Goal: Task Accomplishment & Management: Manage account settings

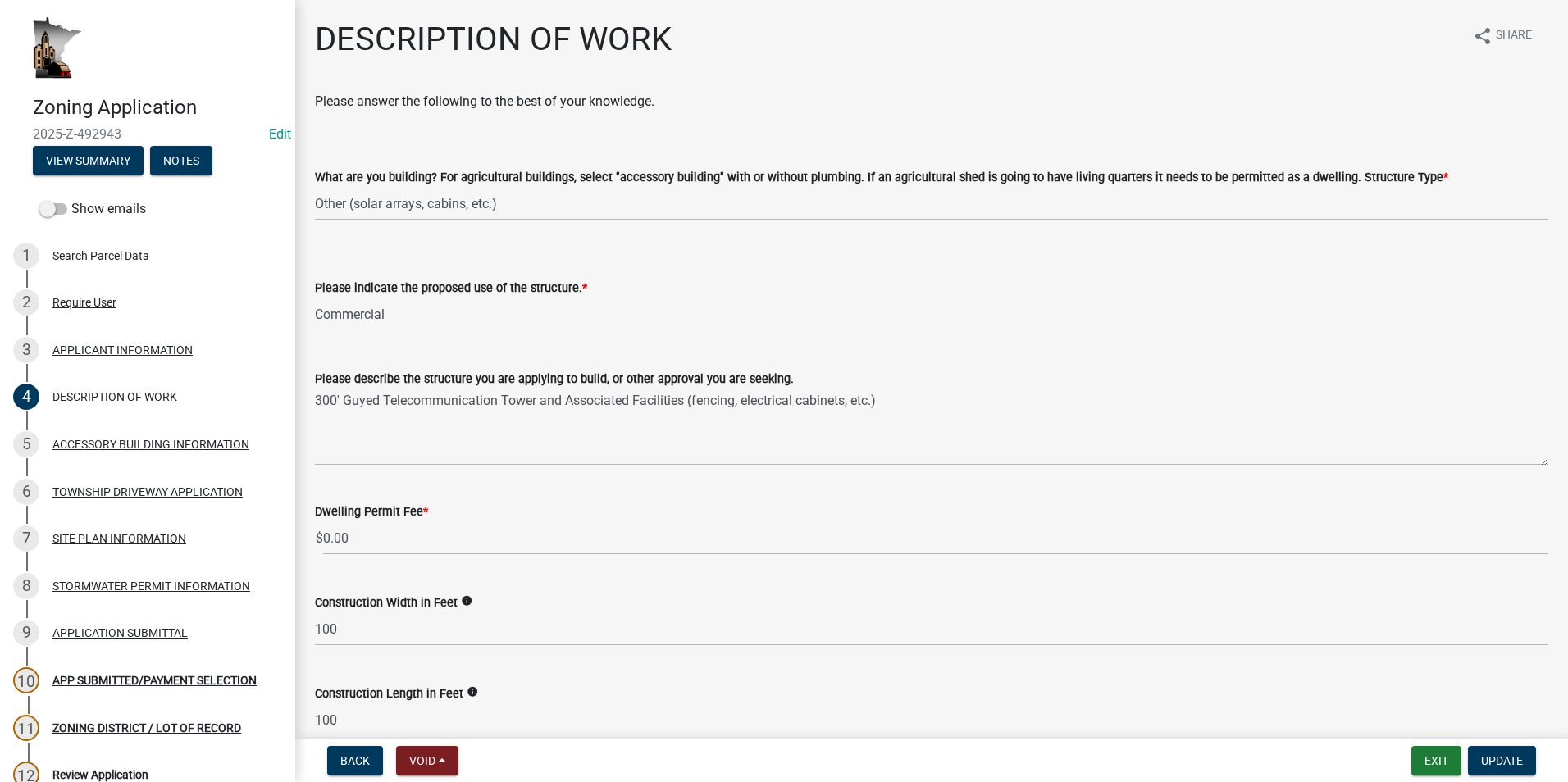
select select "b3a6beee-04a6-4ced-bc5d-3a63bafb7701"
select select "7ca7611f-bb22-4a3d-a5f1-f2c7569c6a0f"
select select "e929572a-d3c1-4656-a5cb-745867c8f3e2"
select select "07ce3bd5-44c8-48c7-a7da-ecbfde3ea753"
select select "64518658-e4c7-4c4c-83c2-6b721db56189"
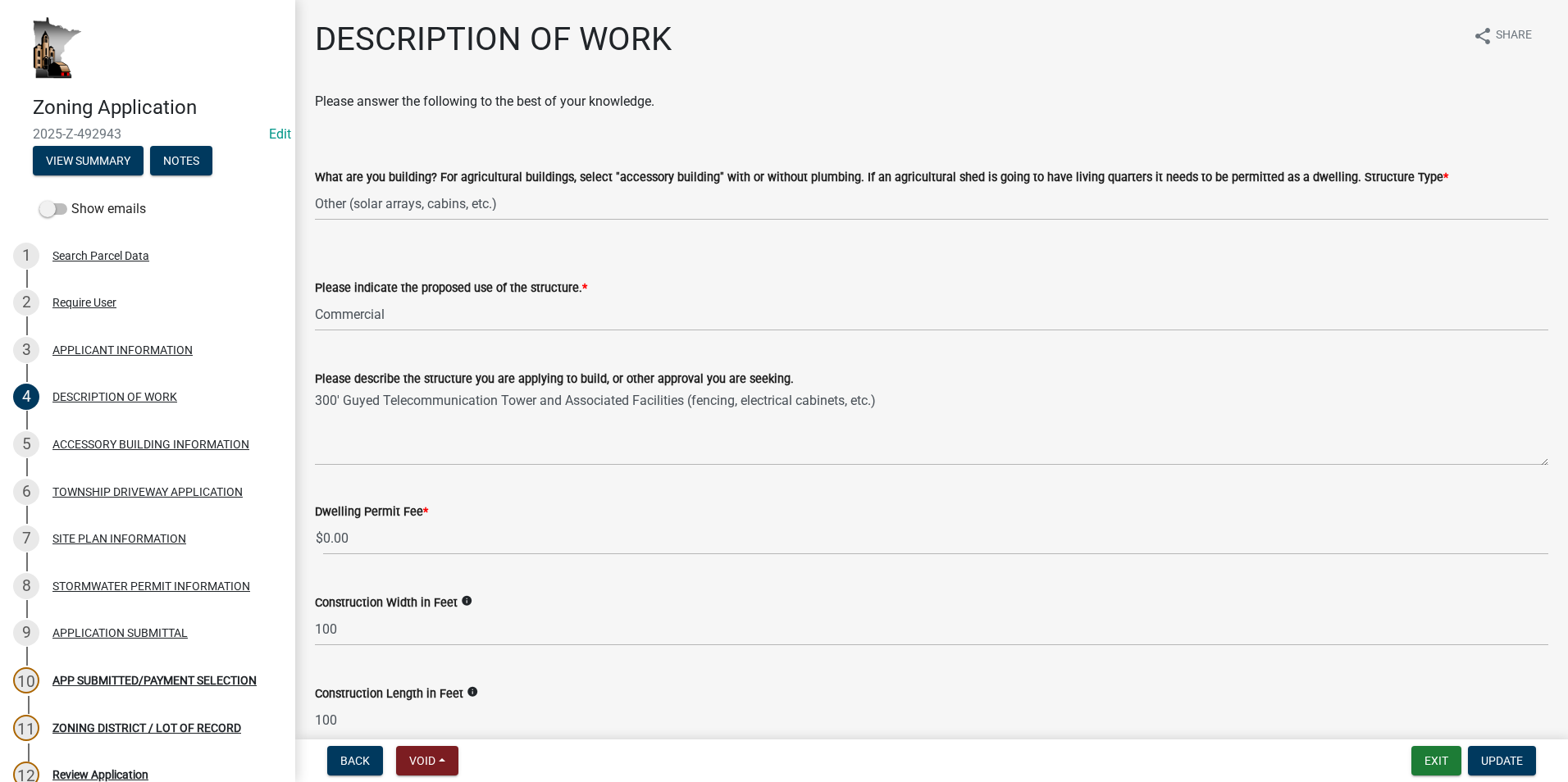
select select "c0af4bca-2ac9-43a4-954a-b6dfd2bb8fae"
select select "9be9e7d3-9e70-4da3-86bf-a1318ba5310f"
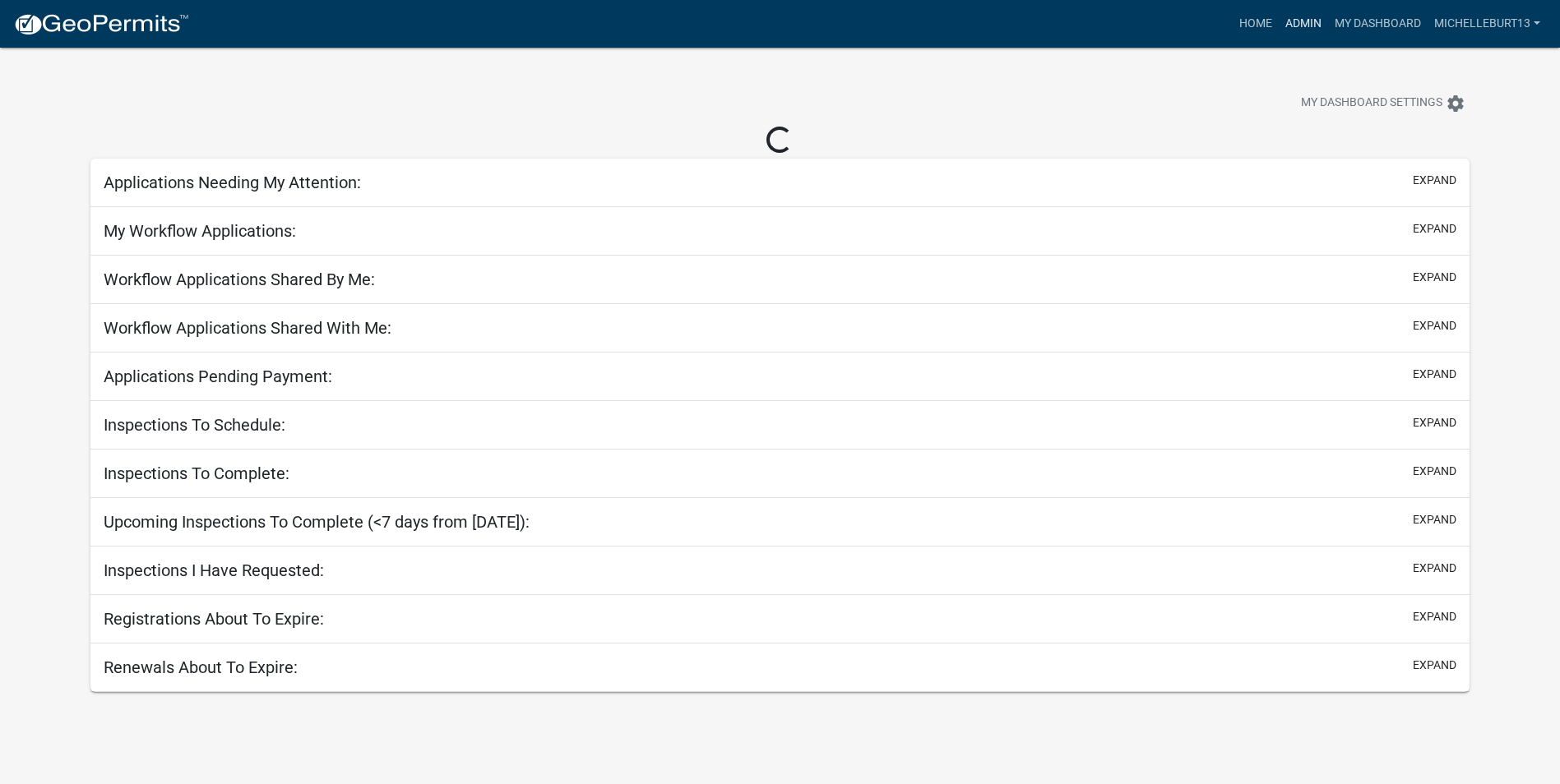
click at [1289, 19] on link "Admin" at bounding box center [1303, 23] width 49 height 31
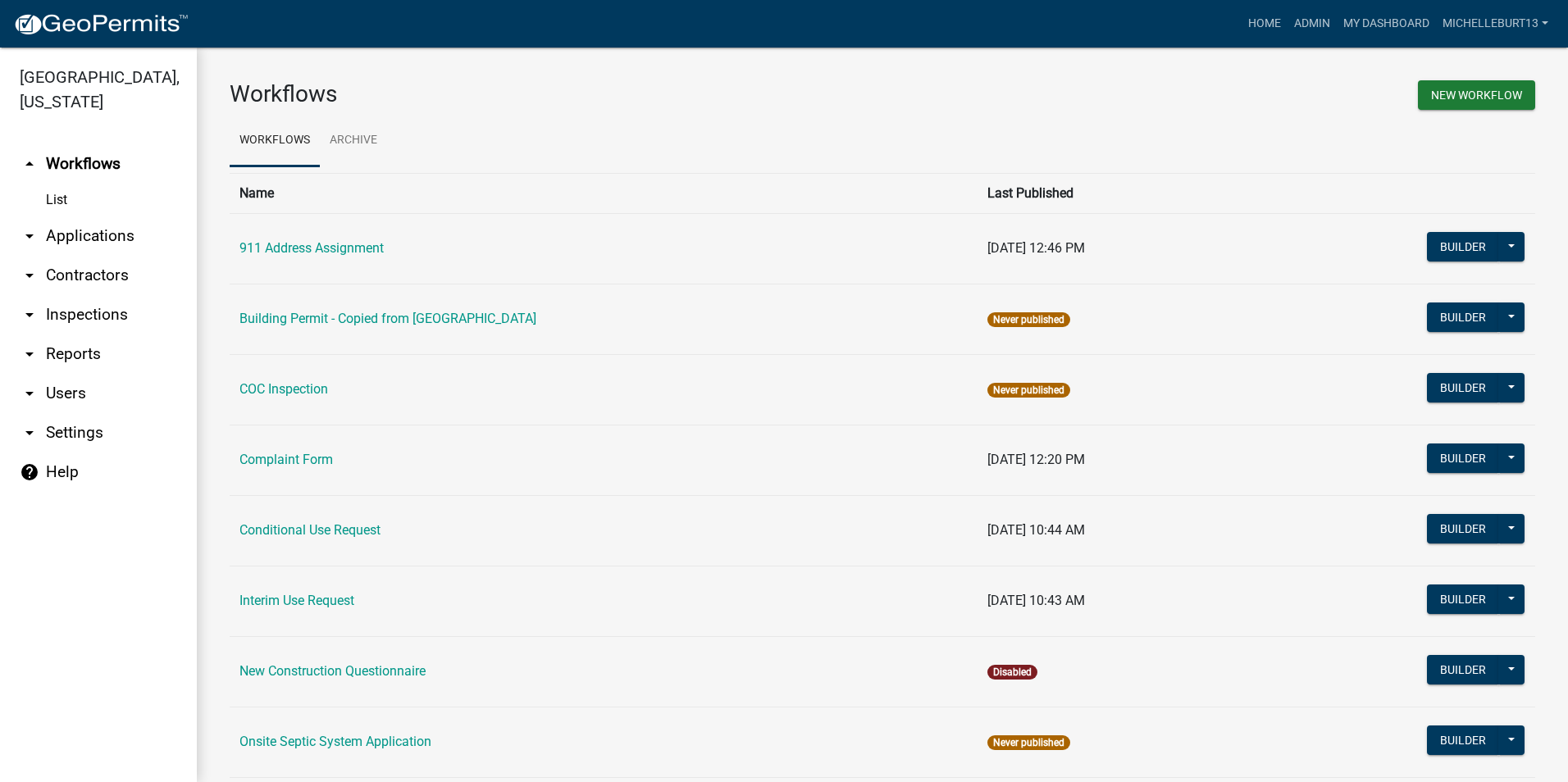
click at [91, 240] on link "arrow_drop_down Applications" at bounding box center [99, 236] width 197 height 39
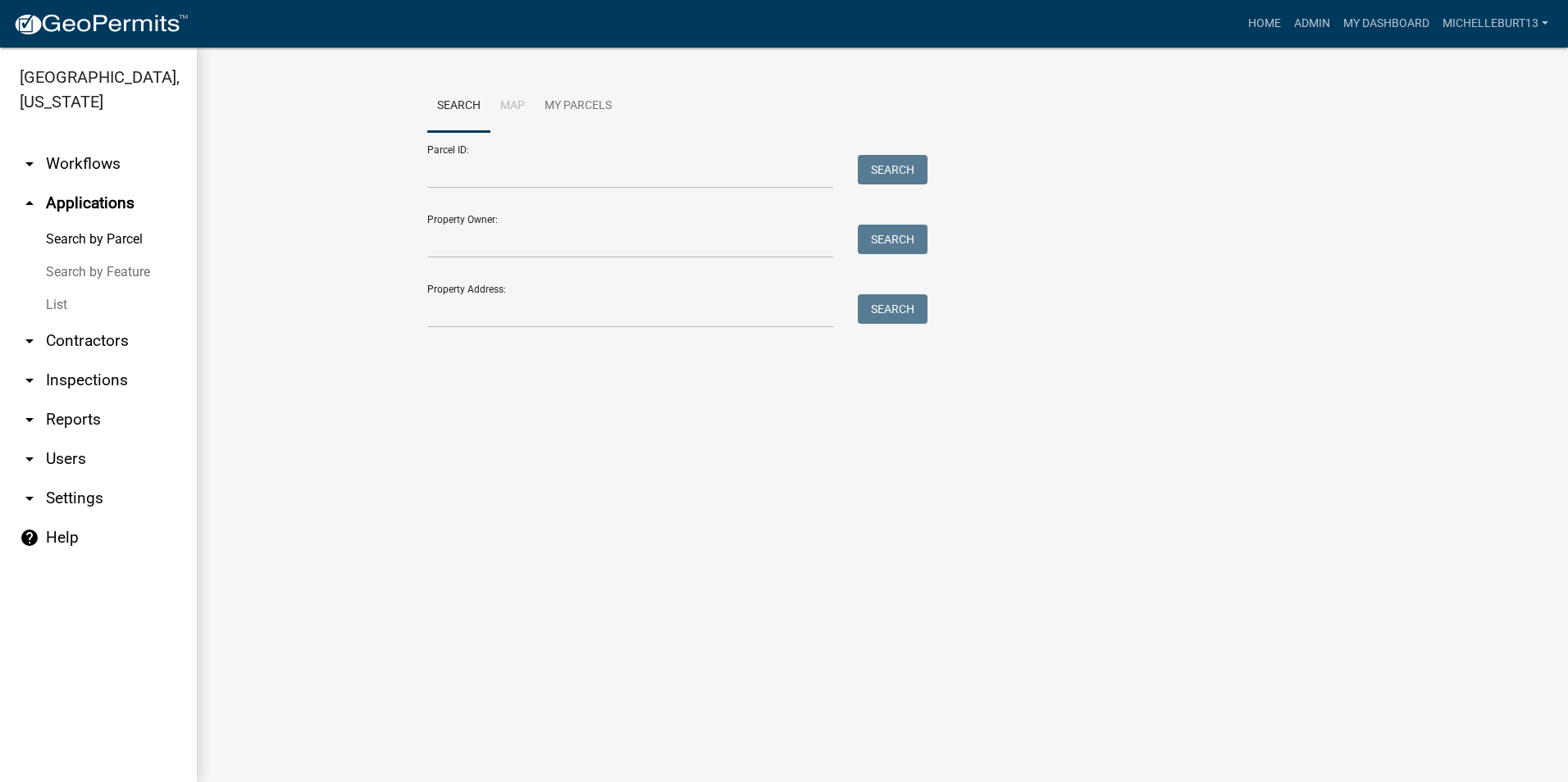
click at [63, 307] on link "List" at bounding box center [99, 304] width 197 height 33
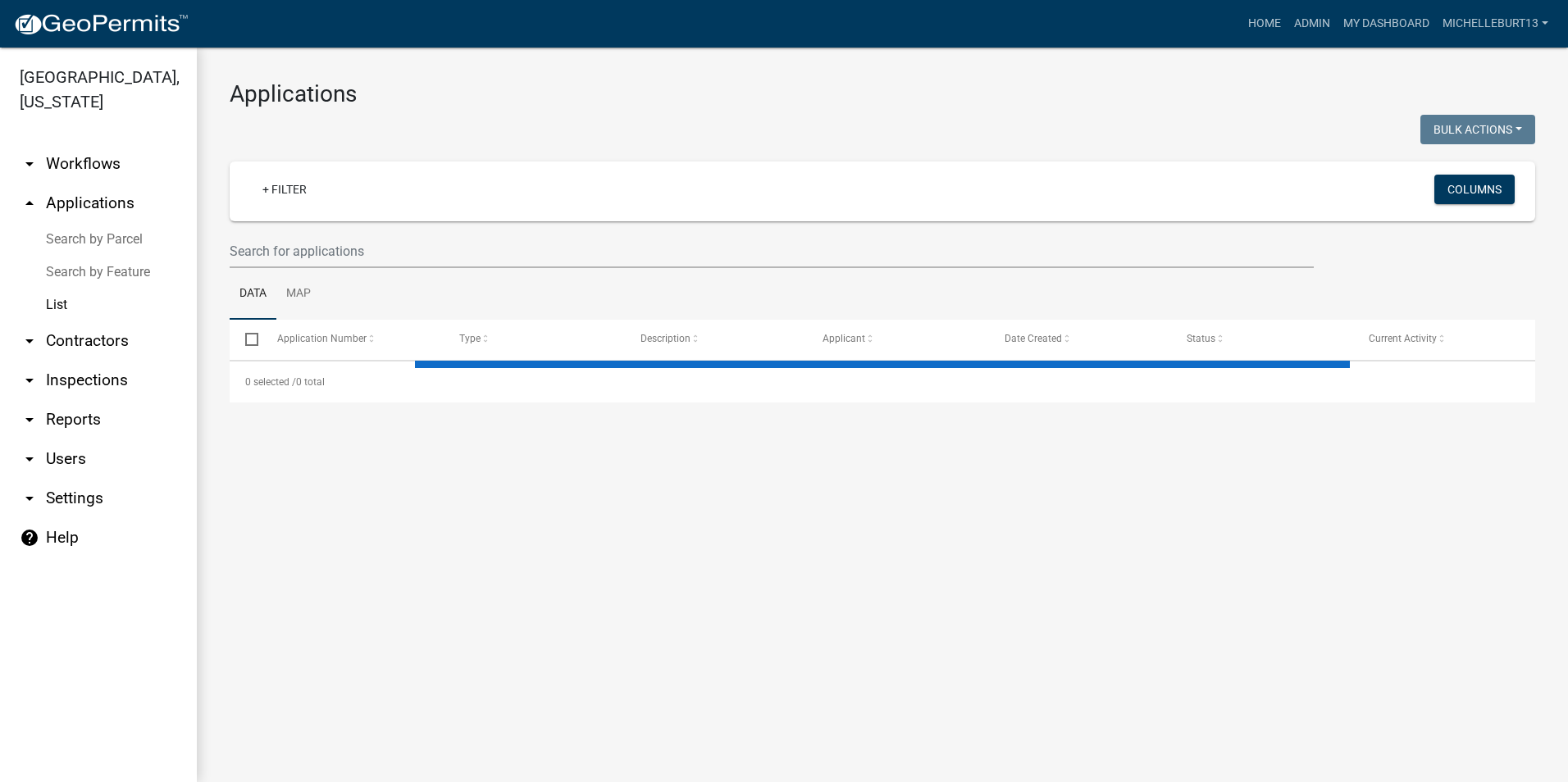
select select "3: 100"
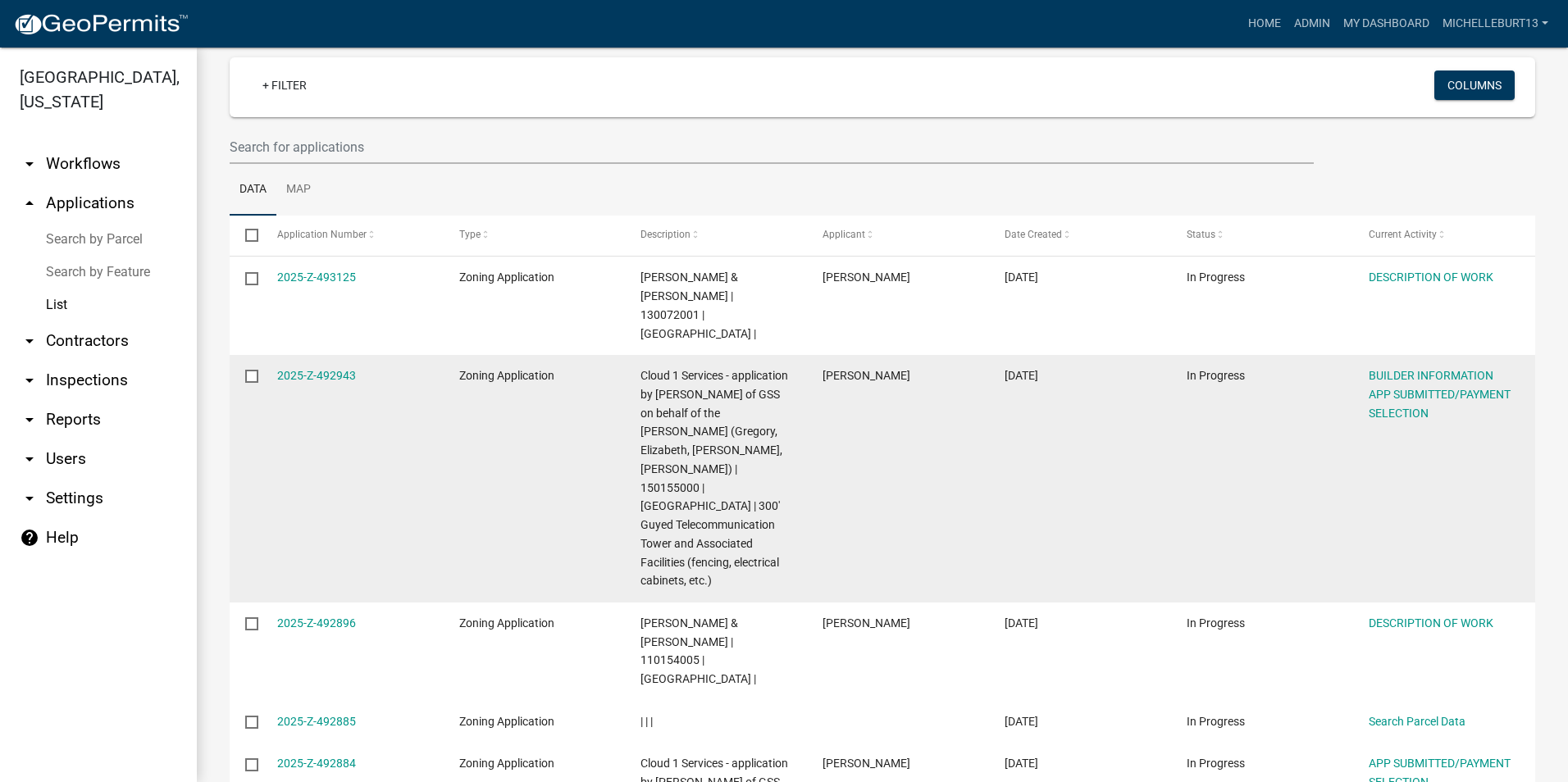
scroll to position [106, 0]
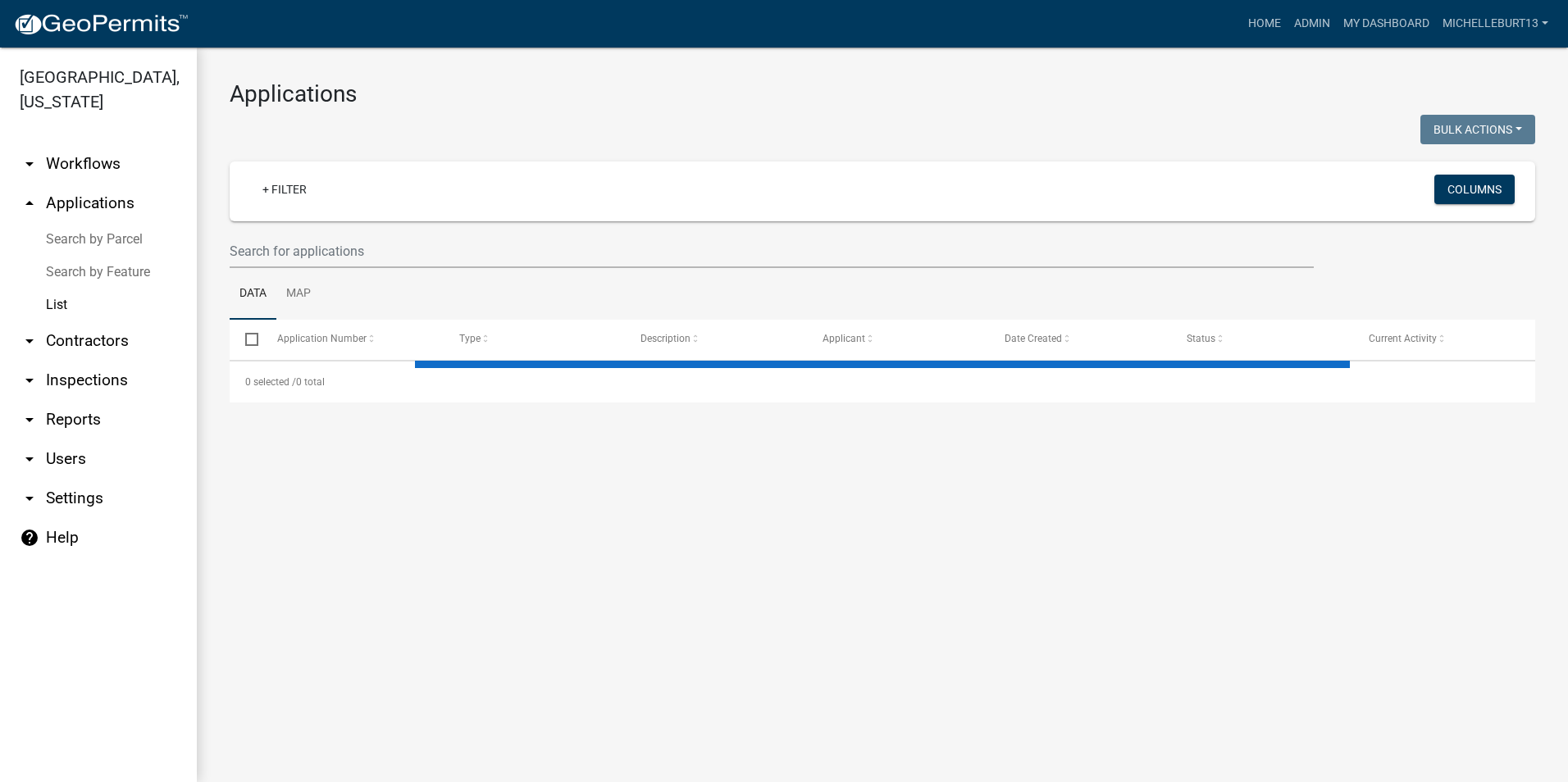
select select "3: 100"
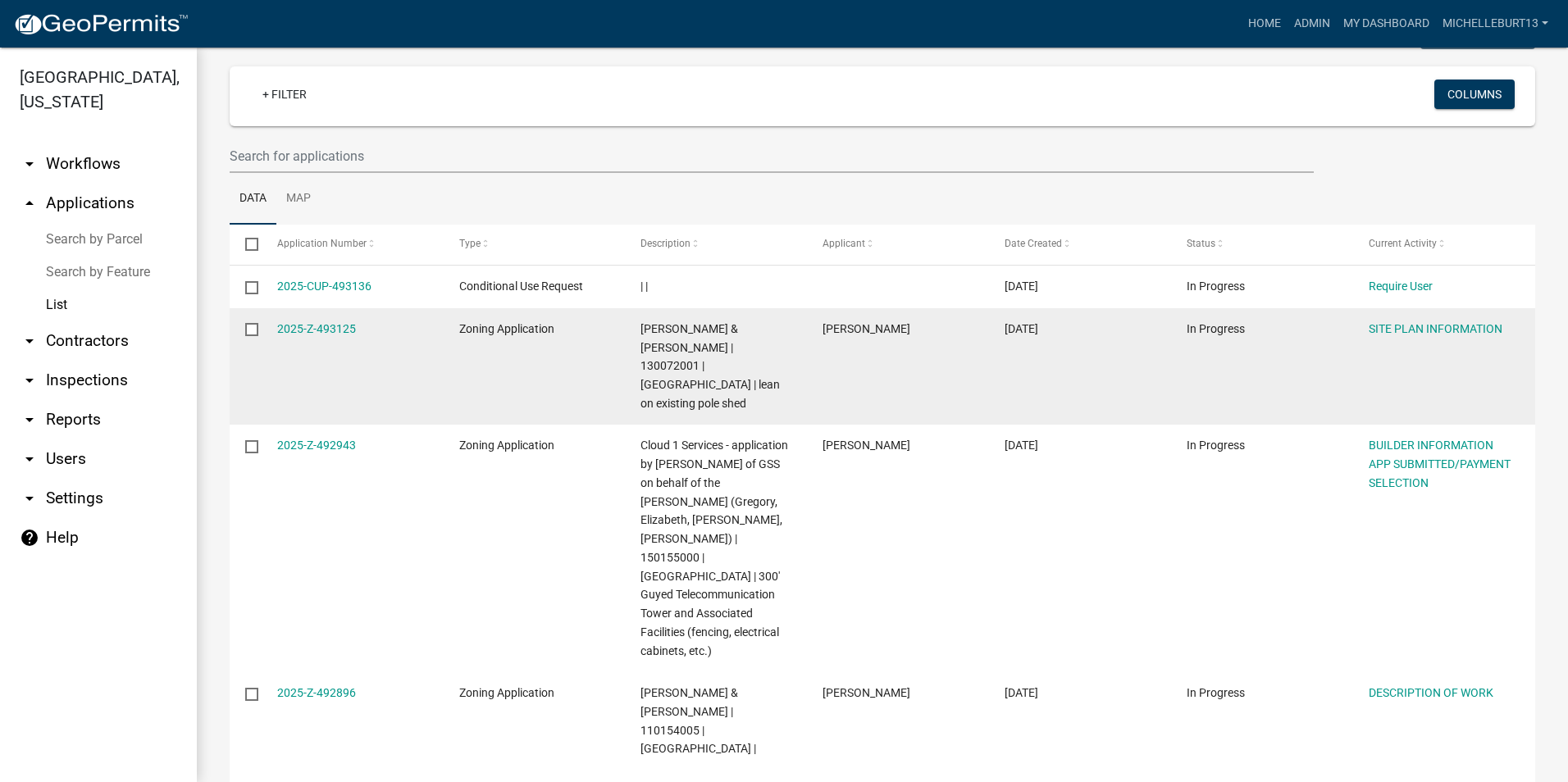
scroll to position [102, 0]
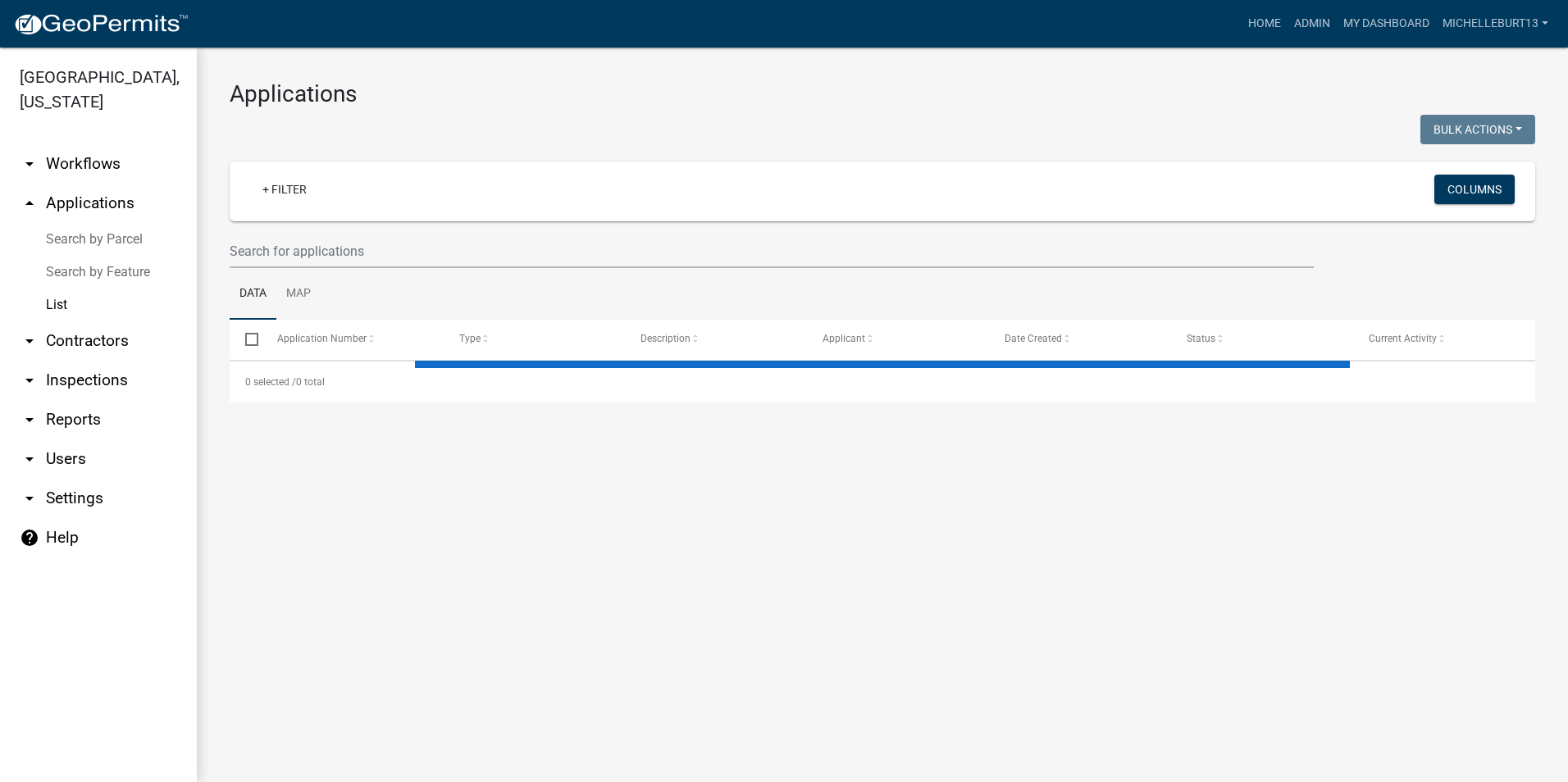
select select "3: 100"
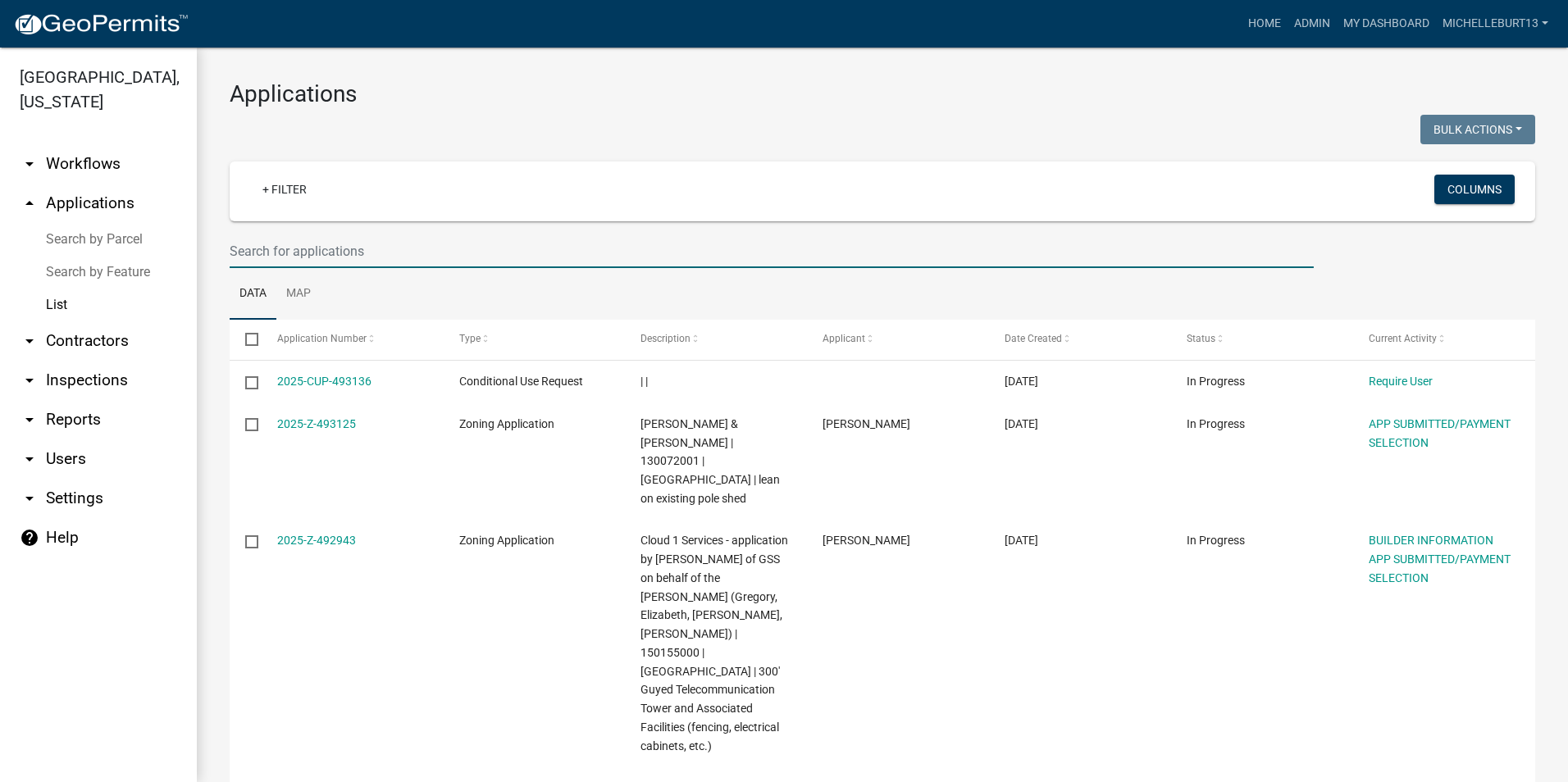
click at [311, 254] on input "text" at bounding box center [772, 251] width 1084 height 33
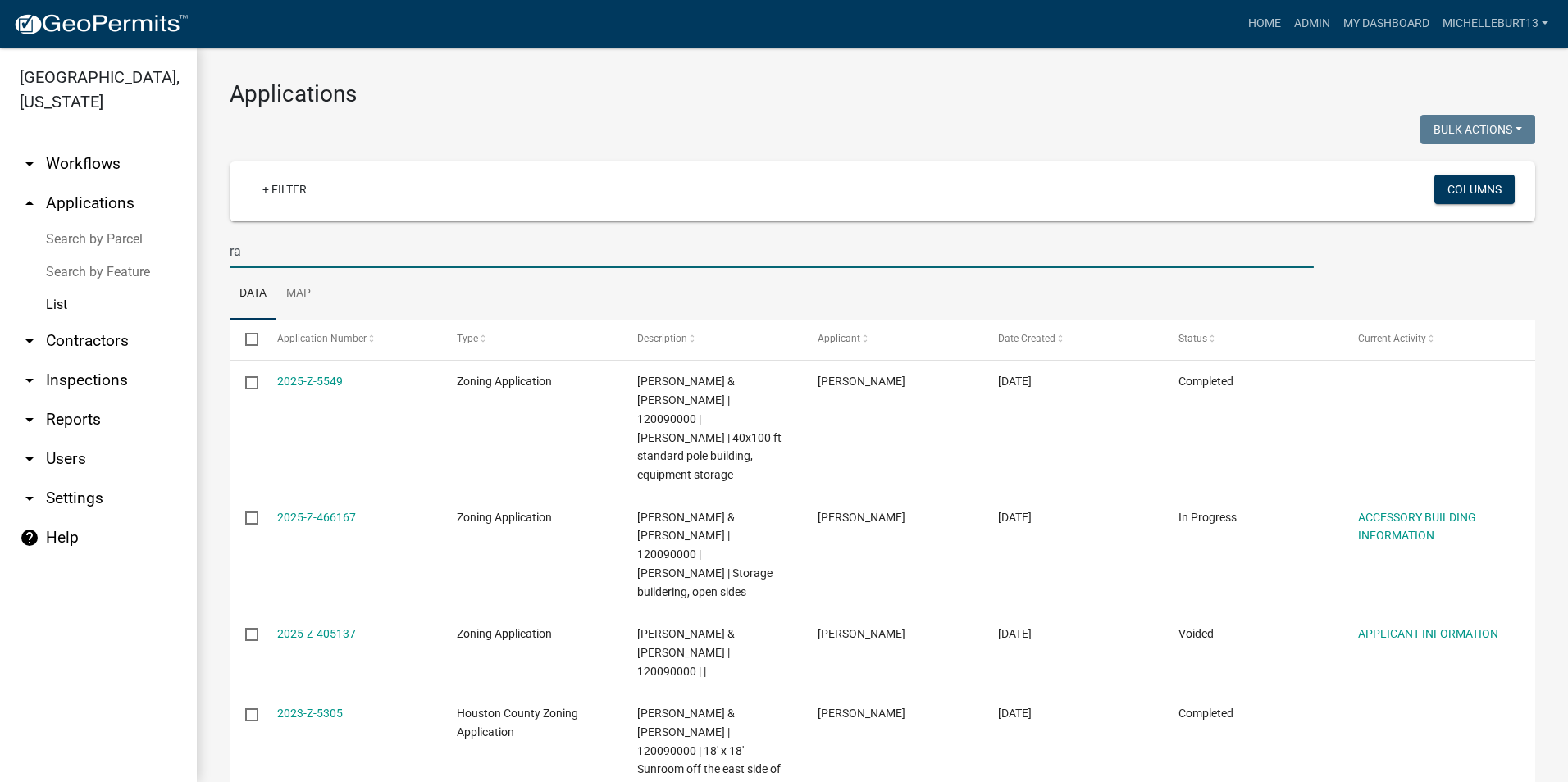
type input "r"
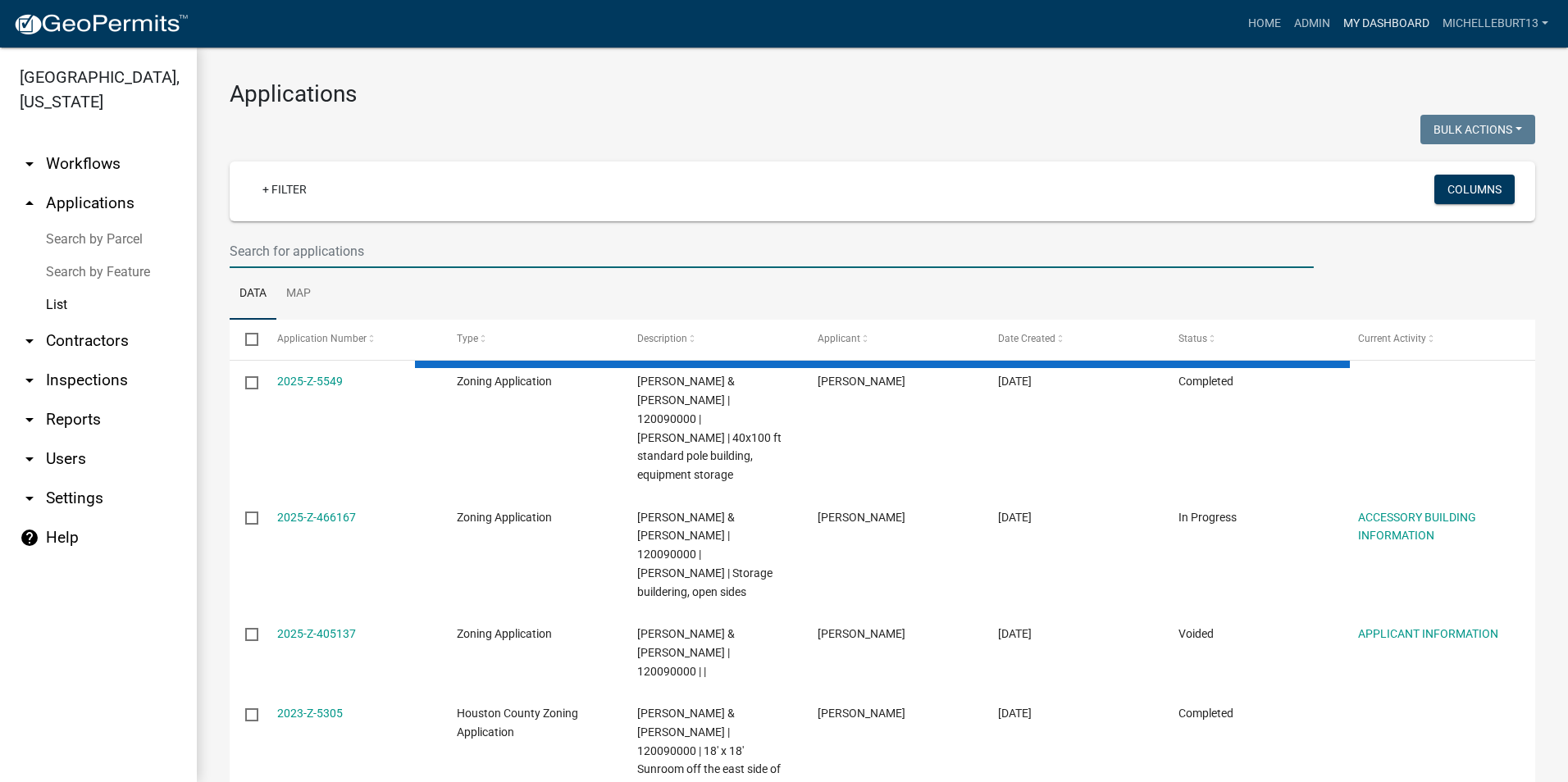
click at [1375, 23] on link "My Dashboard" at bounding box center [1386, 23] width 99 height 31
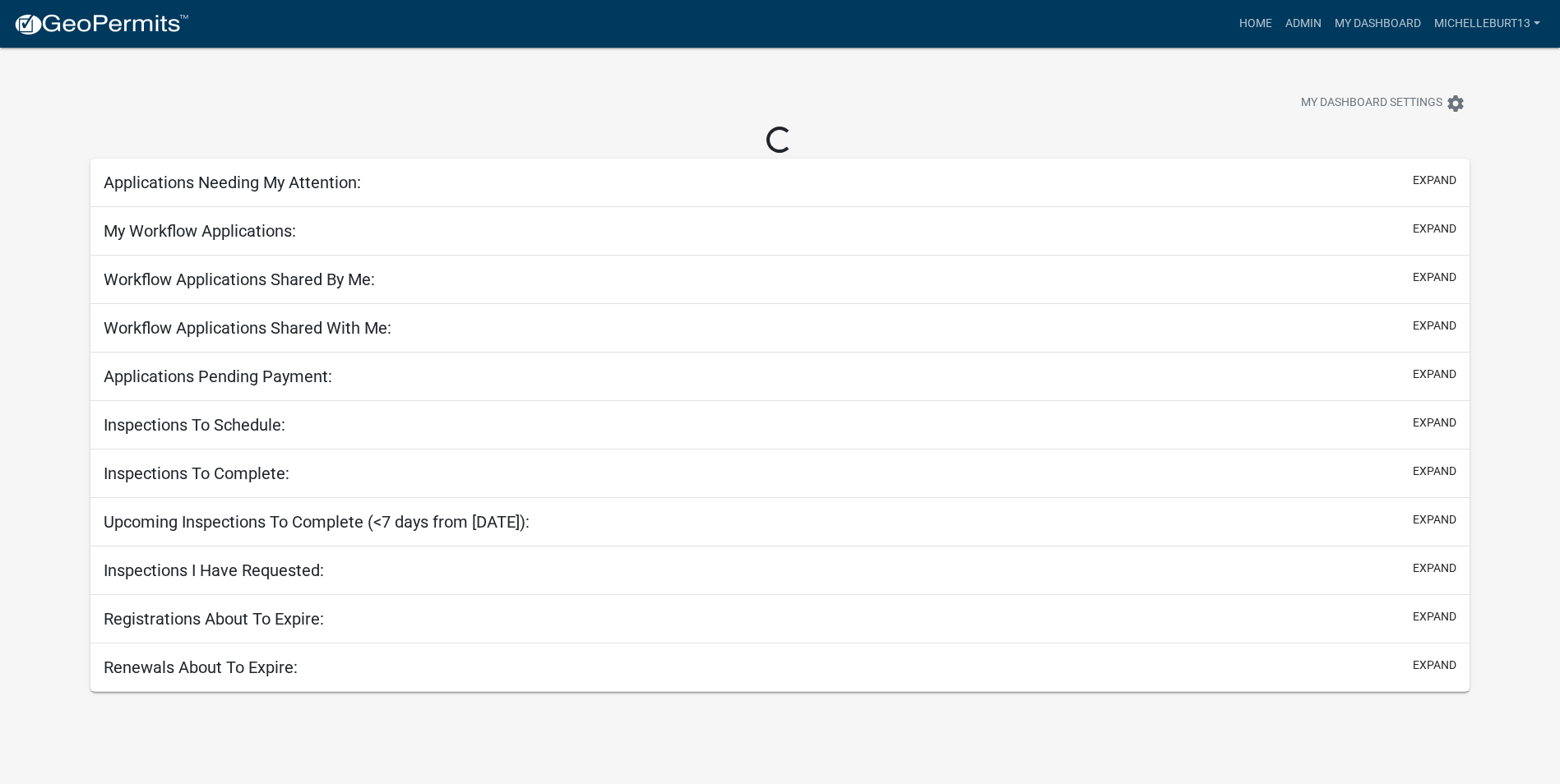
select select "3: 100"
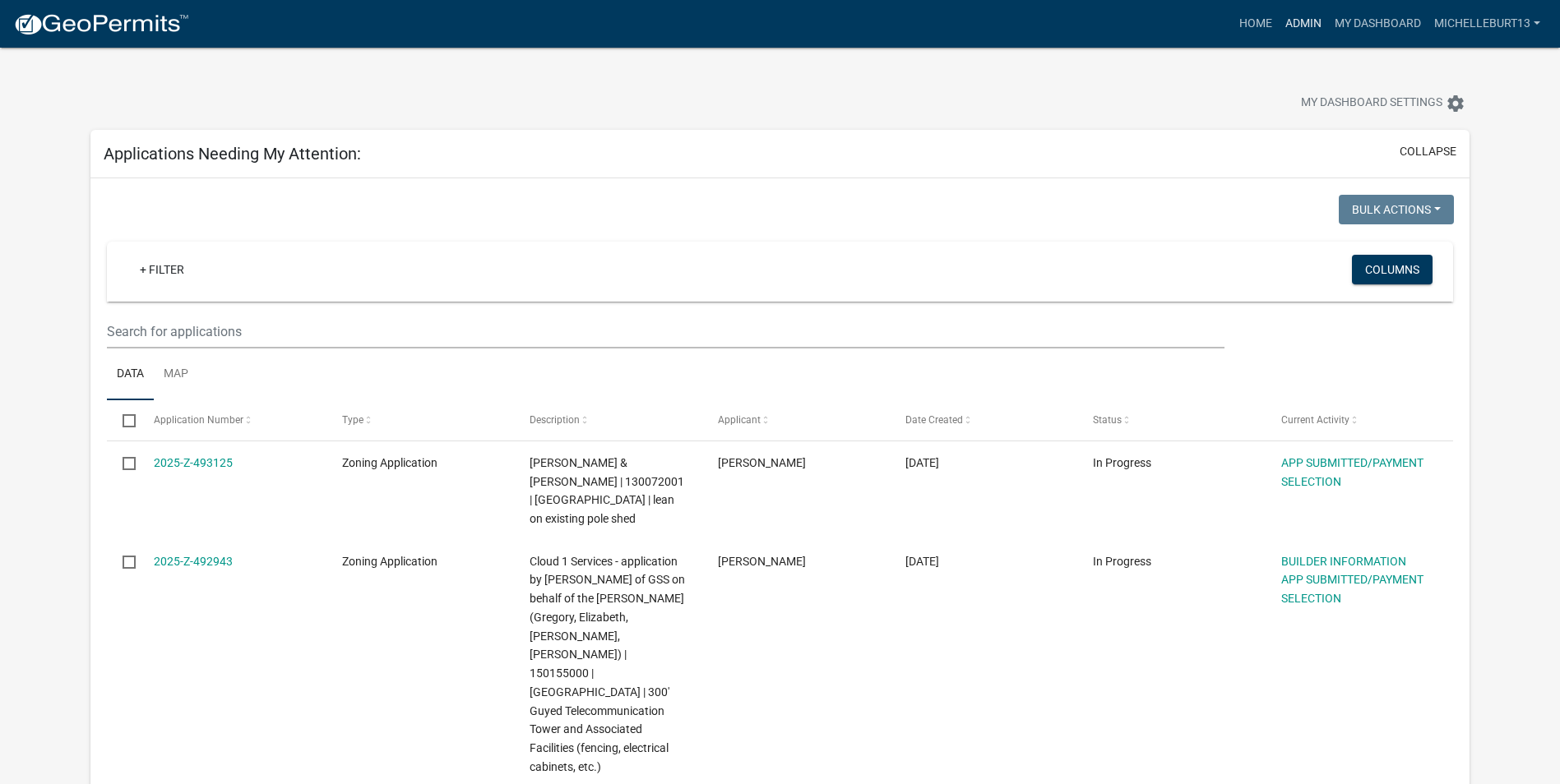
click at [1292, 24] on link "Admin" at bounding box center [1303, 23] width 49 height 31
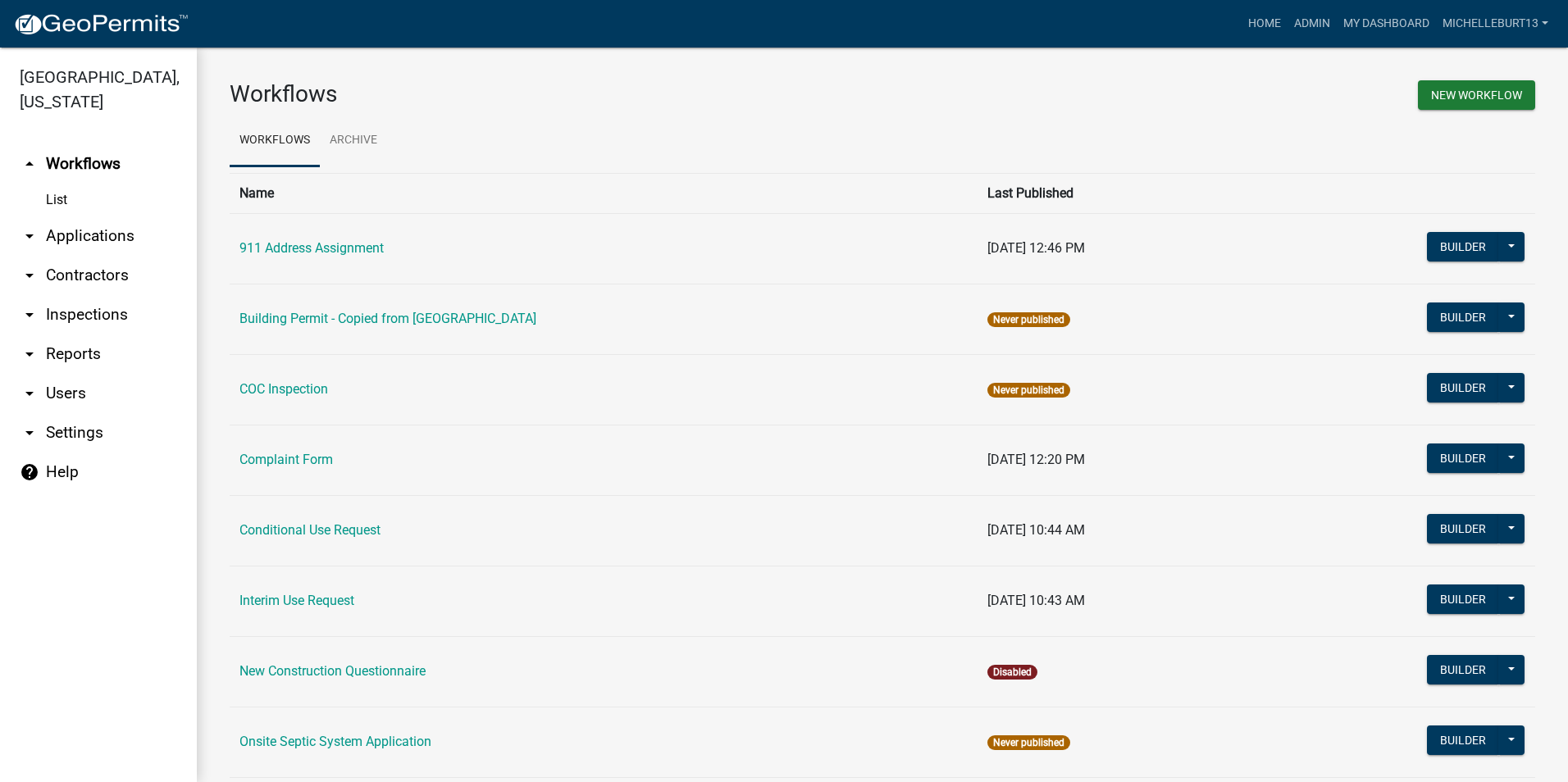
click at [83, 230] on link "arrow_drop_down Applications" at bounding box center [99, 236] width 197 height 39
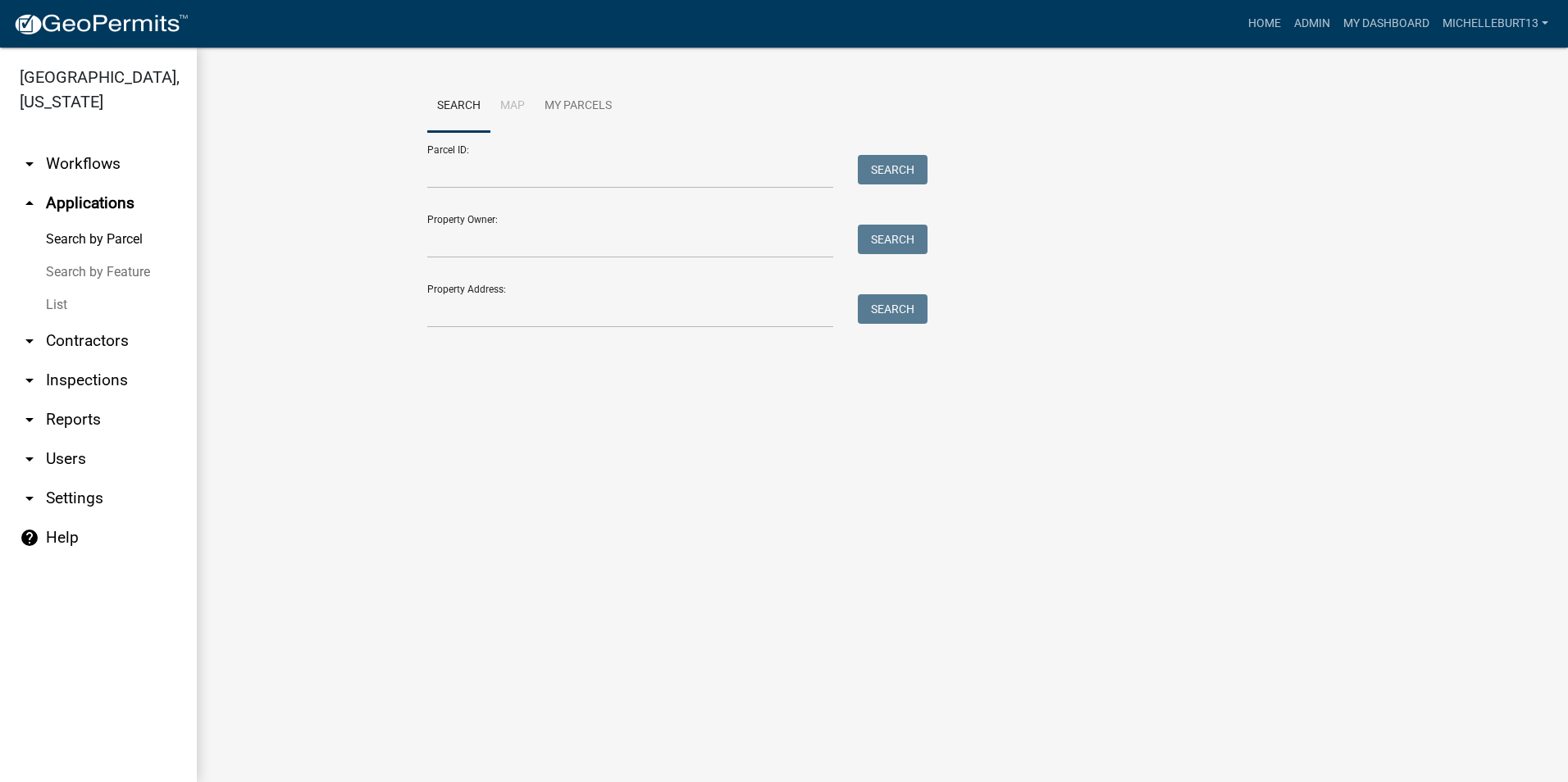
click at [54, 302] on link "List" at bounding box center [99, 304] width 197 height 33
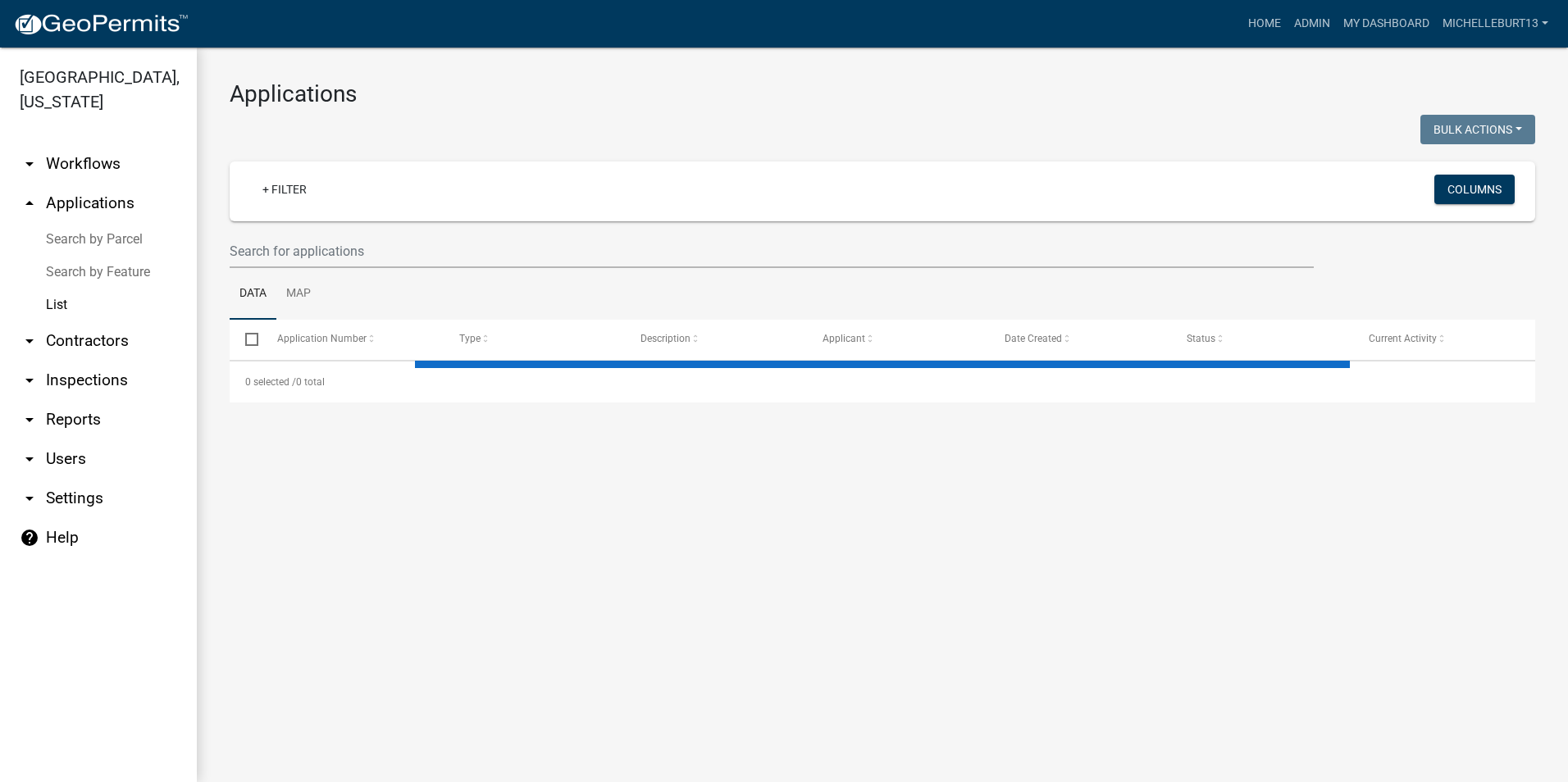
select select "3: 100"
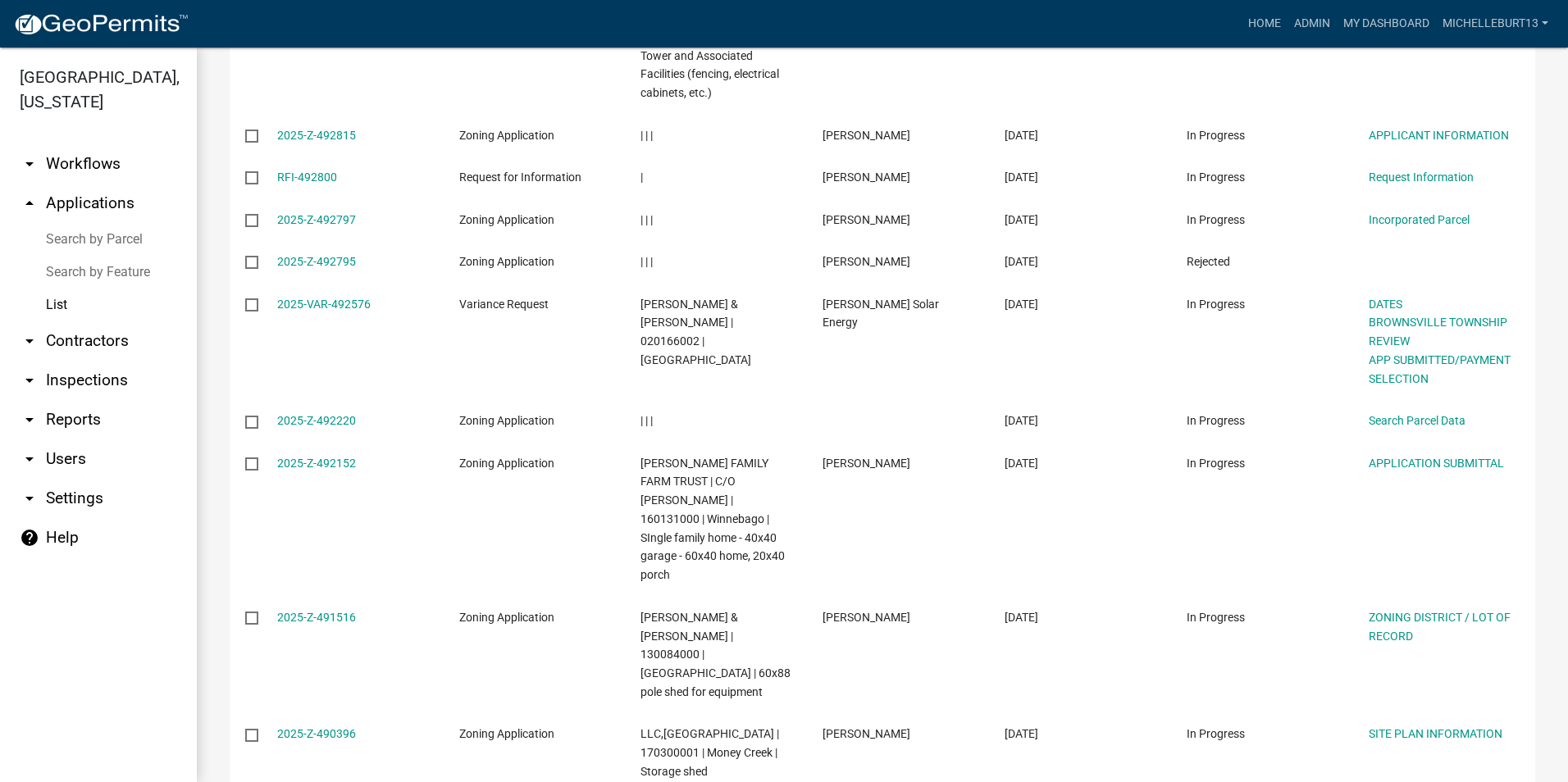
scroll to position [1066, 0]
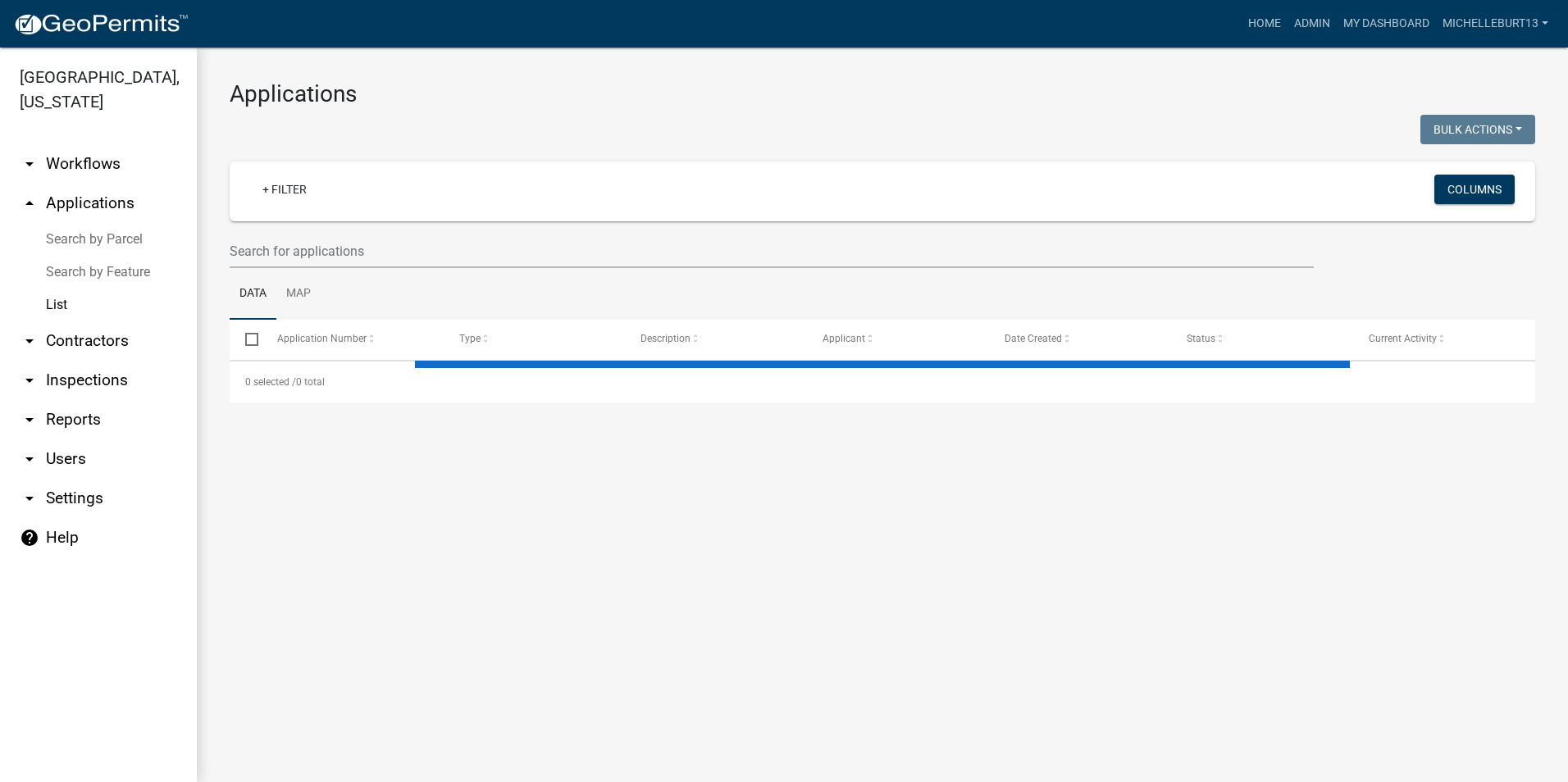
select select "3: 100"
